Goal: Task Accomplishment & Management: Use online tool/utility

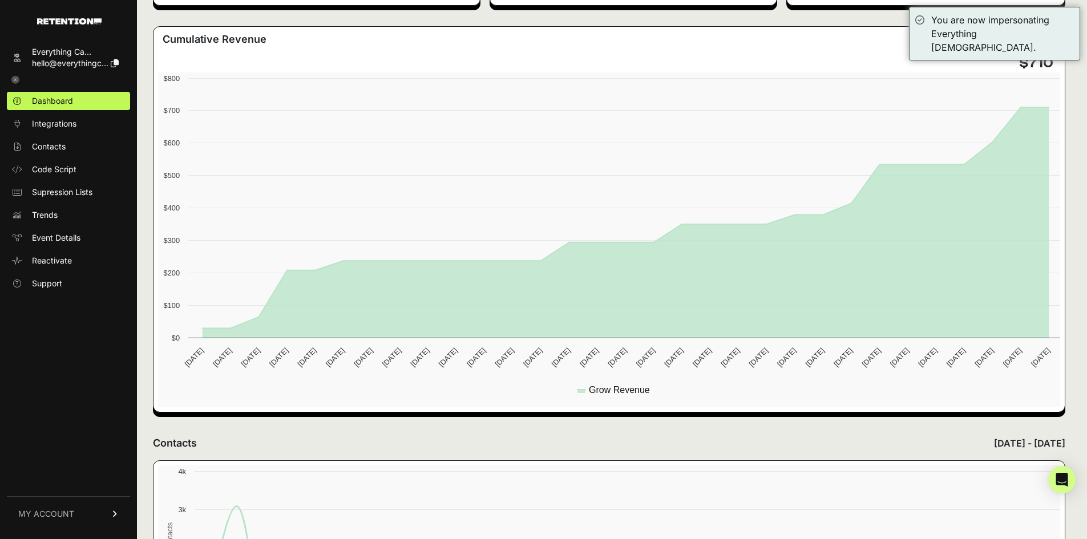
scroll to position [372, 0]
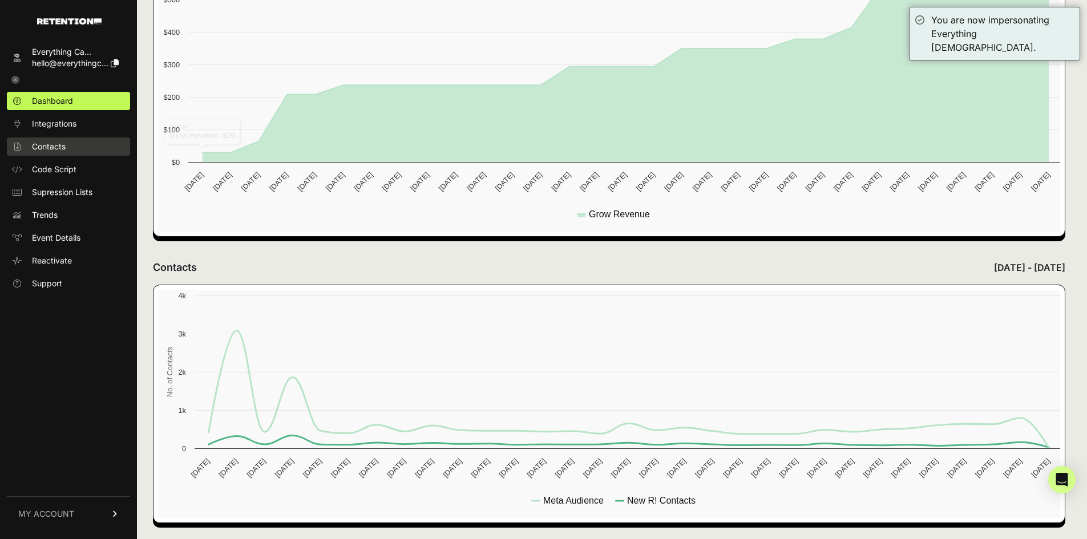
click at [48, 151] on span "Contacts" at bounding box center [49, 146] width 34 height 11
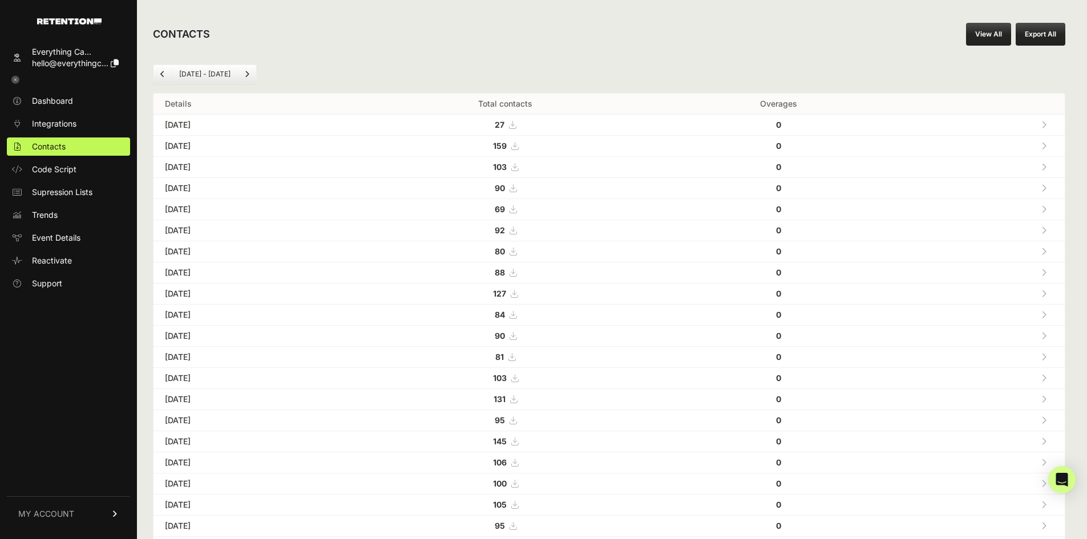
click at [981, 30] on link "View All" at bounding box center [988, 34] width 45 height 23
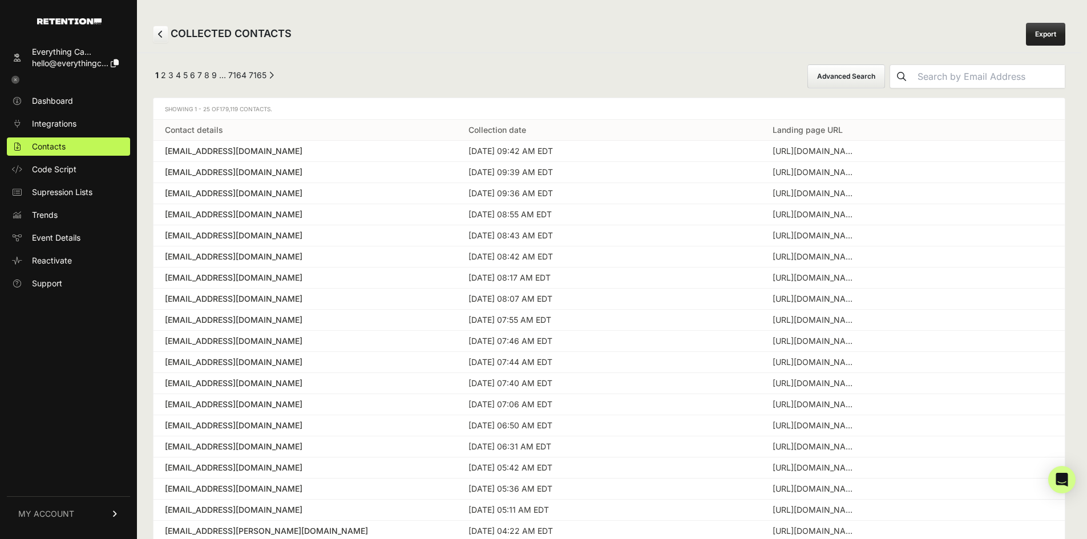
click at [884, 73] on button "Advanced Search" at bounding box center [846, 76] width 78 height 24
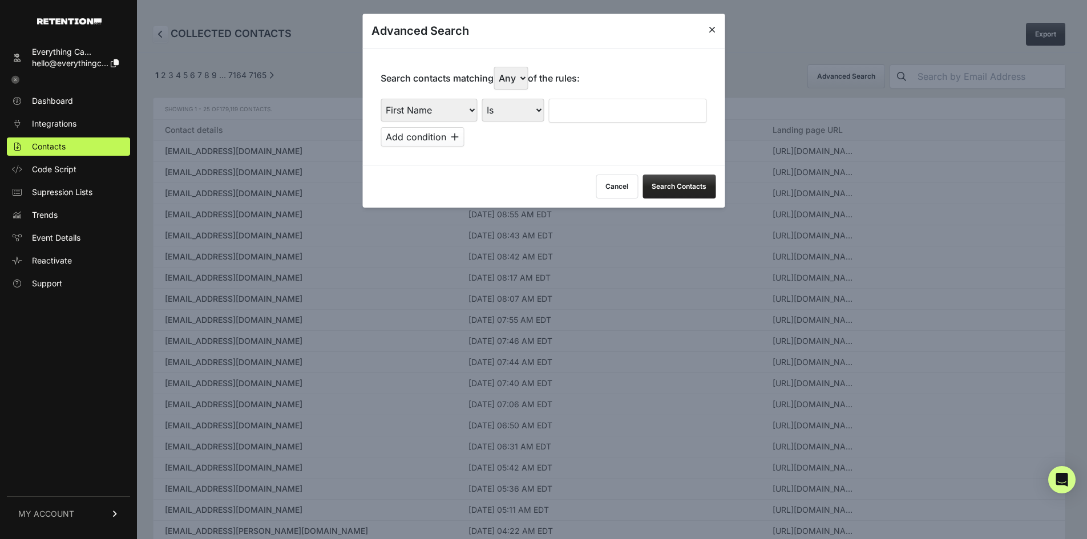
click at [515, 112] on select "Is Is not Contains Starts with" at bounding box center [513, 110] width 62 height 23
click at [420, 107] on select "First Name Last Name State City Email Email Domain Landing Domain Landing Page …" at bounding box center [429, 110] width 96 height 23
select select "landing_page_url"
click at [381, 99] on select "First Name Last Name State City Email Email Domain Landing Domain Landing Page …" at bounding box center [429, 110] width 96 height 23
click at [499, 112] on select "Is Is not Contains Starts with" at bounding box center [513, 110] width 62 height 23
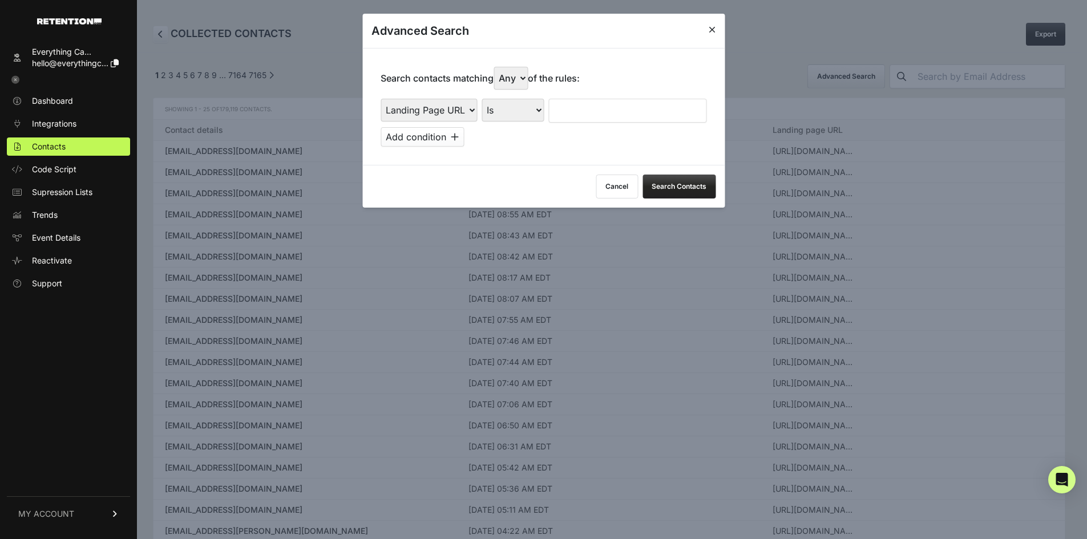
select select "contains"
click at [482, 99] on select "Is Is not Contains Starts with" at bounding box center [513, 110] width 62 height 23
click at [571, 114] on input "text" at bounding box center [627, 111] width 158 height 24
type input "cluny"
click button at bounding box center [0, 0] width 0 height 0
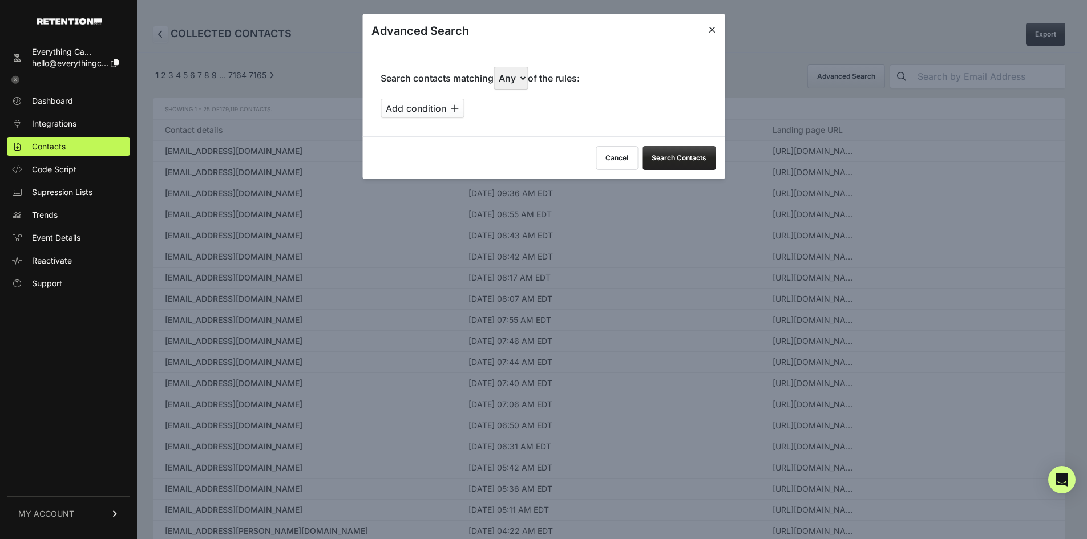
click at [661, 148] on button "Search Contacts" at bounding box center [678, 158] width 73 height 24
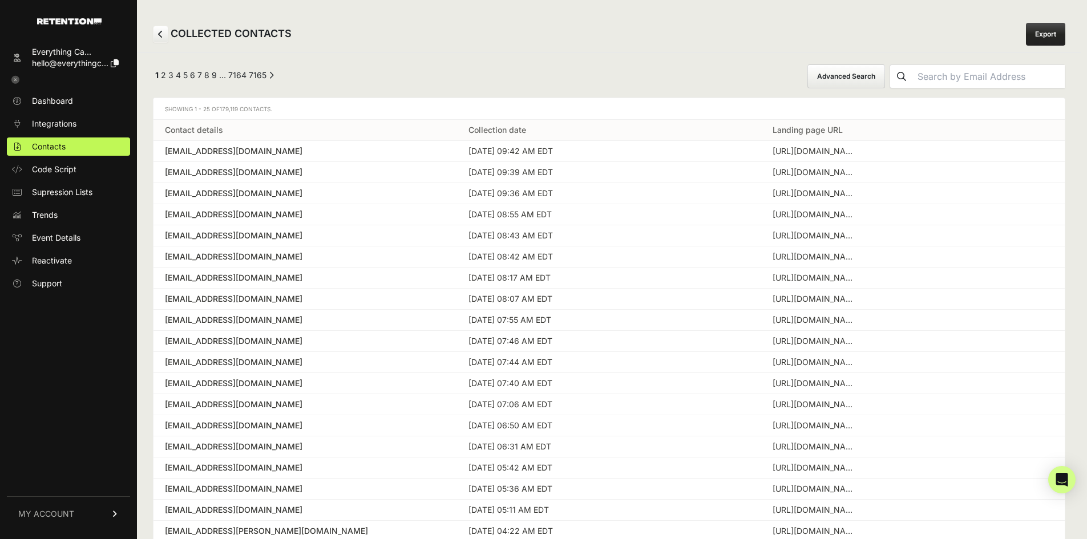
click at [68, 510] on span "MY ACCOUNT" at bounding box center [46, 513] width 56 height 11
click at [15, 78] on icon at bounding box center [15, 80] width 8 height 8
